Goal: Information Seeking & Learning: Learn about a topic

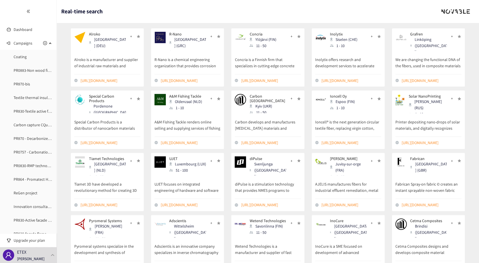
scroll to position [102, 0]
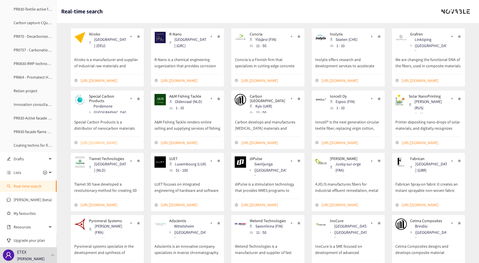
click at [112, 139] on link "[URL][DOMAIN_NAME]" at bounding box center [111, 142] width 60 height 6
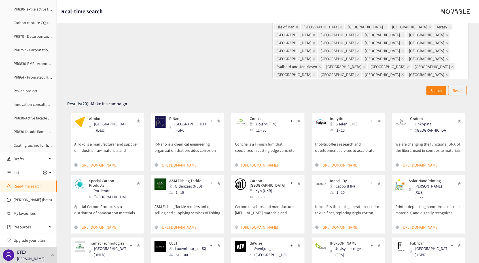
scroll to position [0, 0]
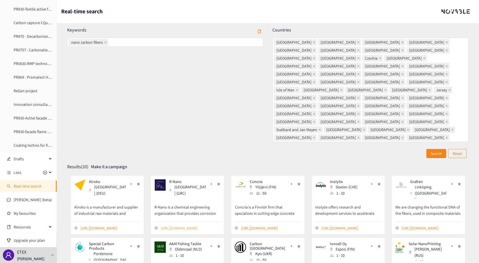
click at [176, 225] on link "[URL][DOMAIN_NAME]" at bounding box center [191, 228] width 60 height 6
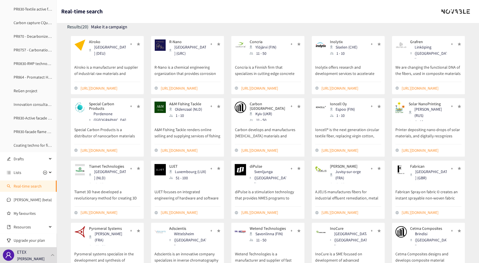
scroll to position [147, 0]
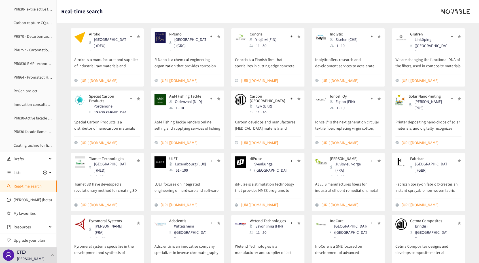
click at [95, 94] on p "Special Carbon Products" at bounding box center [107, 98] width 37 height 9
click at [108, 139] on link "[URL][DOMAIN_NAME]" at bounding box center [111, 142] width 60 height 6
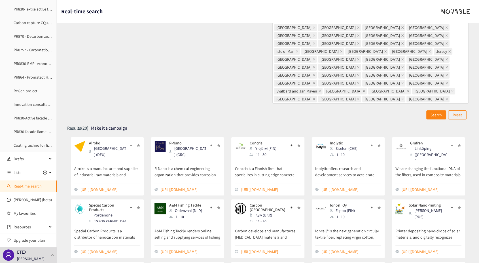
scroll to position [0, 0]
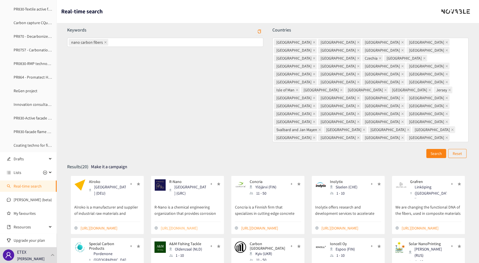
click at [181, 225] on link "[URL][DOMAIN_NAME]" at bounding box center [191, 228] width 60 height 6
click at [414, 225] on link "[URL][DOMAIN_NAME]" at bounding box center [432, 228] width 60 height 6
click at [181, 225] on link "[URL][DOMAIN_NAME]" at bounding box center [191, 228] width 60 height 6
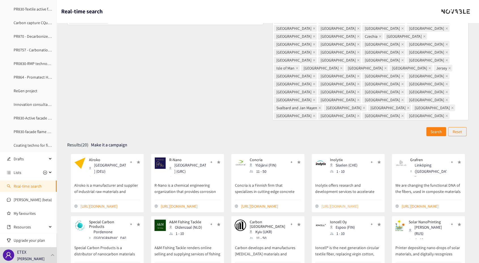
scroll to position [31, 0]
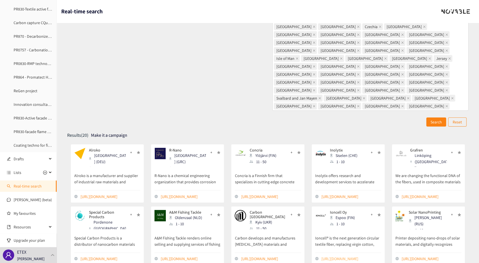
click at [340, 255] on link "[URL][DOMAIN_NAME]" at bounding box center [352, 258] width 60 height 6
click at [107, 255] on link "[URL][DOMAIN_NAME]" at bounding box center [111, 258] width 60 height 6
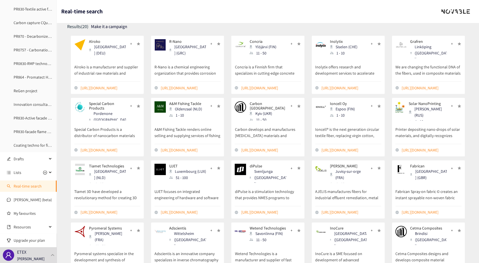
scroll to position [147, 0]
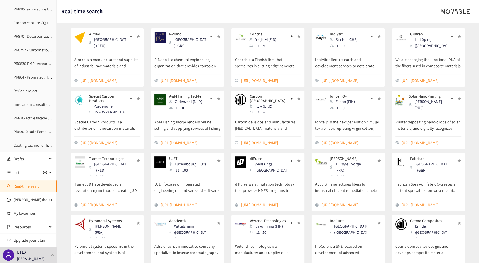
click at [107, 263] on link "[URL][DOMAIN_NAME]" at bounding box center [111, 267] width 60 height 6
click at [414, 263] on link "[URL][DOMAIN_NAME]" at bounding box center [432, 267] width 60 height 6
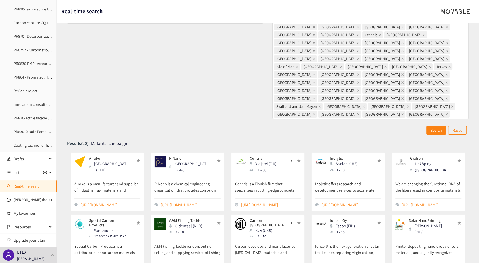
scroll to position [0, 0]
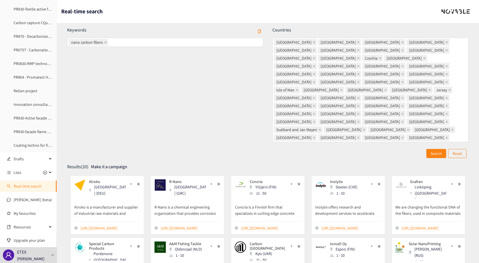
drag, startPoint x: 454, startPoint y: 112, endPoint x: 418, endPoint y: 111, distance: 35.5
click at [453, 150] on p "Reset" at bounding box center [457, 153] width 9 height 6
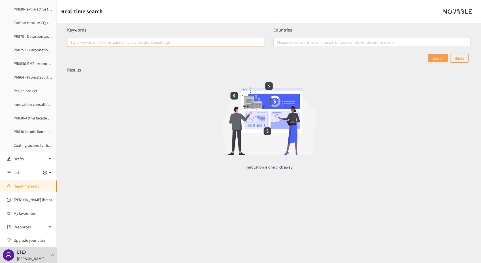
click at [168, 44] on div at bounding box center [163, 42] width 189 height 7
click at [72, 44] on input "Type keywords (ie VR, virtual reality, real-estate, consulting)" at bounding box center [71, 42] width 1 height 7
click at [309, 44] on div at bounding box center [369, 42] width 189 height 7
type input "graphene"
click at [278, 44] on input "Please select countries of interest, or leave empty for the entire world" at bounding box center [277, 42] width 1 height 7
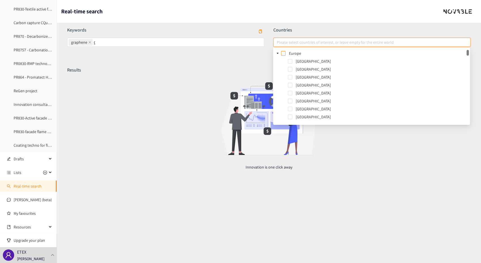
click at [284, 52] on span at bounding box center [283, 53] width 5 height 5
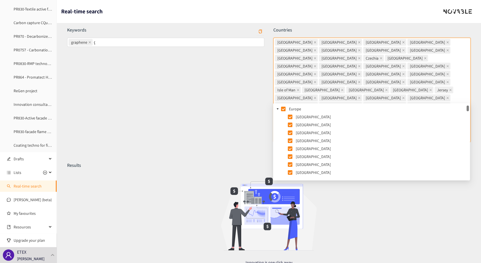
click at [149, 91] on div "Keywords graphene graphene" at bounding box center [166, 88] width 206 height 122
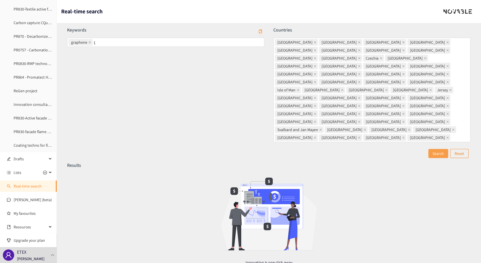
click at [432, 149] on button "Search" at bounding box center [439, 153] width 20 height 9
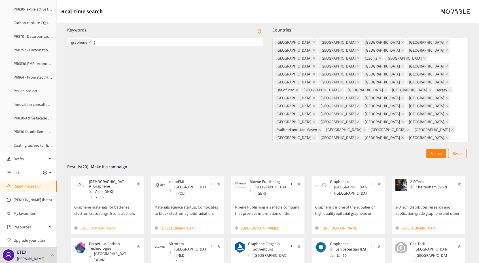
click at [117, 225] on link "[URL][DOMAIN_NAME]" at bounding box center [111, 228] width 60 height 6
click at [183, 225] on link "[URL][DOMAIN_NAME]" at bounding box center [191, 228] width 60 height 6
click at [272, 225] on link "[URL][DOMAIN_NAME]" at bounding box center [271, 228] width 60 height 6
click at [351, 225] on link "[URL][DOMAIN_NAME]" at bounding box center [352, 228] width 60 height 6
click at [424, 225] on link "[URL][DOMAIN_NAME]" at bounding box center [432, 228] width 60 height 6
